Goal: Register for event/course

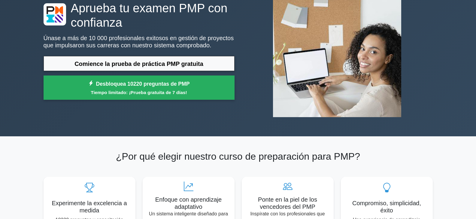
scroll to position [60, 0]
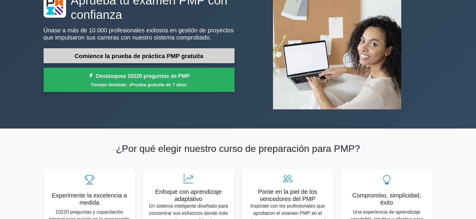
click at [150, 57] on font "Comience la prueba de práctica PMP gratuita" at bounding box center [138, 56] width 129 height 7
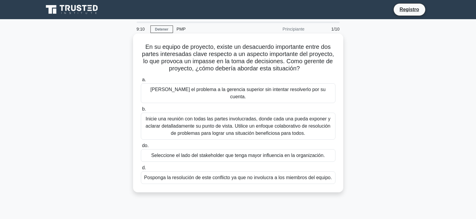
click at [165, 91] on font "[PERSON_NAME] el problema a la gerencia superior sin intentar resolverlo por su…" at bounding box center [237, 93] width 175 height 12
click at [141, 82] on input "a. Escala el problema a la gerencia superior sin intentar resolverlo por su cue…" at bounding box center [141, 80] width 0 height 4
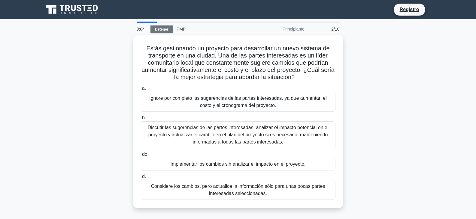
click at [163, 30] on font "Detener" at bounding box center [162, 29] width 14 height 4
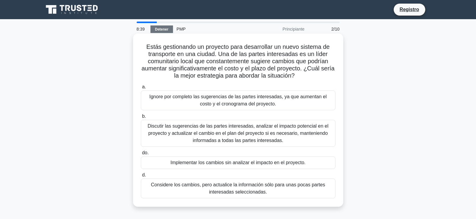
click at [202, 136] on font "Discutir las sugerencias de las partes interesadas, analizar el impacto potenci…" at bounding box center [237, 134] width 181 height 20
click at [141, 119] on input "b. Discutir las sugerencias de las partes interesadas, analizar el impacto pote…" at bounding box center [141, 117] width 0 height 4
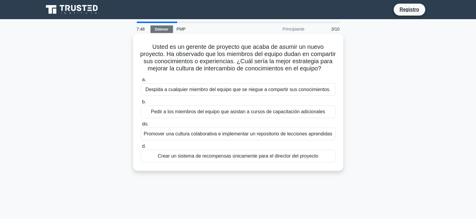
click at [228, 137] on font "Promover una cultura colaborativa e implementar un repositorio de lecciones apr…" at bounding box center [238, 133] width 188 height 5
click at [141, 126] on input "do. Promover una cultura colaborativa e implementar un repositorio de lecciones…" at bounding box center [141, 124] width 0 height 4
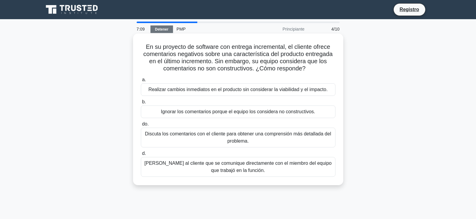
click at [204, 165] on font "Pídale al cliente que se comunique directamente con el miembro del equipo que t…" at bounding box center [237, 167] width 187 height 12
click at [141, 156] on input "d. Pídale al cliente que se comunique directamente con el miembro del equipo qu…" at bounding box center [141, 154] width 0 height 4
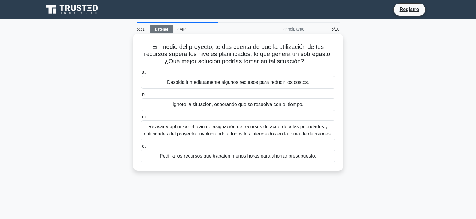
click at [190, 138] on div "Revisar y optimizar el plan de asignación de recursos de acuerdo a las priorida…" at bounding box center [238, 131] width 194 height 20
click at [141, 119] on input "do. Revisar y optimizar el plan de asignación de recursos de acuerdo a las prio…" at bounding box center [141, 117] width 0 height 4
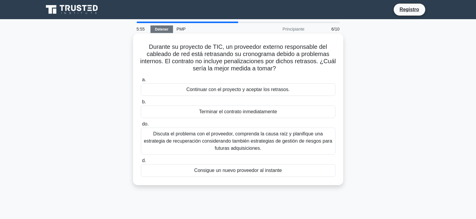
click at [189, 138] on font "Discuta el problema con el proveedor, comprenda la causa raíz y planifique una …" at bounding box center [238, 141] width 188 height 20
click at [141, 126] on input "do. Discuta el problema con el proveedor, comprenda la causa raíz y planifique …" at bounding box center [141, 124] width 0 height 4
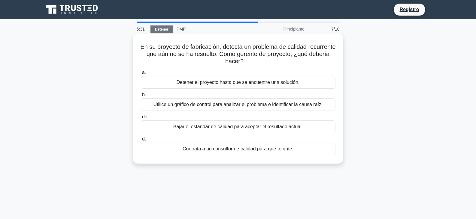
click at [191, 103] on font "Utilice un gráfico de control para analizar el problema e identificar la causa …" at bounding box center [237, 104] width 169 height 5
click at [141, 97] on input "b. Utilice un gráfico de control para analizar el problema e identificar la cau…" at bounding box center [141, 95] width 0 height 4
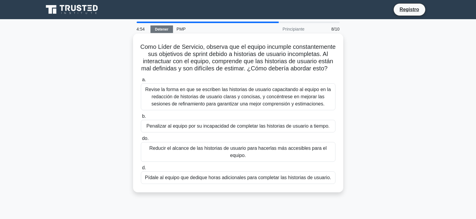
click at [201, 103] on font "Revise la forma en que se escriben las historias de usuario capacitando al equi…" at bounding box center [237, 97] width 185 height 20
click at [141, 82] on input "a. Revise la forma en que se escriben las historias de usuario capacitando al e…" at bounding box center [141, 80] width 0 height 4
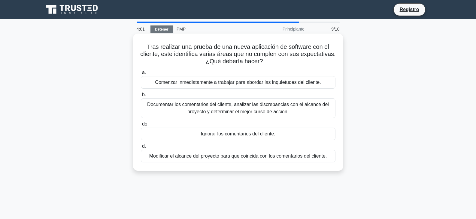
click at [196, 82] on font "Comenzar inmediatamente a trabajar para abordar las inquietudes del cliente." at bounding box center [238, 82] width 166 height 5
click at [141, 75] on input "a. Comenzar inmediatamente a trabajar para abordar las inquietudes del cliente." at bounding box center [141, 73] width 0 height 4
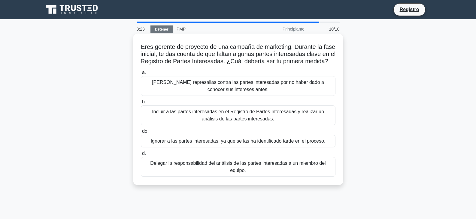
click at [206, 122] on font "Incluir a las partes interesadas en el Registro de Partes Interesadas y realiza…" at bounding box center [238, 115] width 172 height 12
click at [141, 104] on input "b. Incluir a las partes interesadas en el Registro de Partes Interesadas y real…" at bounding box center [141, 102] width 0 height 4
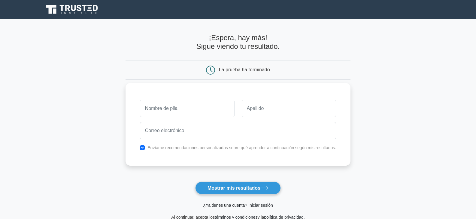
click at [196, 110] on input "text" at bounding box center [187, 108] width 95 height 17
click at [193, 110] on input "text" at bounding box center [187, 108] width 95 height 17
click at [193, 109] on input "text" at bounding box center [187, 108] width 95 height 17
type input "[PERSON_NAME]"
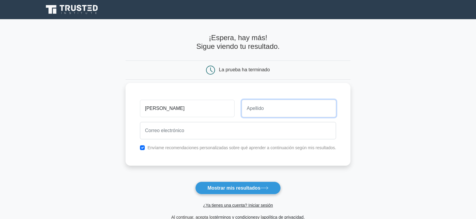
click at [259, 106] on input "text" at bounding box center [289, 108] width 95 height 17
type input "Caisa"
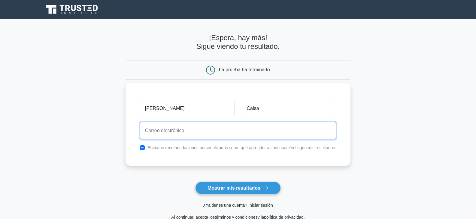
click at [214, 132] on input "email" at bounding box center [238, 130] width 196 height 17
type input "jolmedocaisa2@yahoo.es"
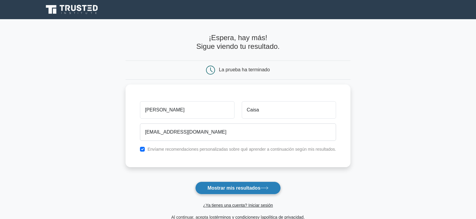
click at [239, 188] on font "Mostrar mis resultados" at bounding box center [233, 188] width 53 height 5
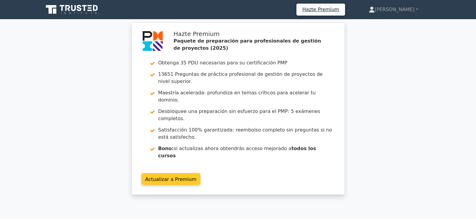
click at [164, 173] on link "Actualizar a Premium" at bounding box center [170, 179] width 59 height 12
